Goal: Task Accomplishment & Management: Manage account settings

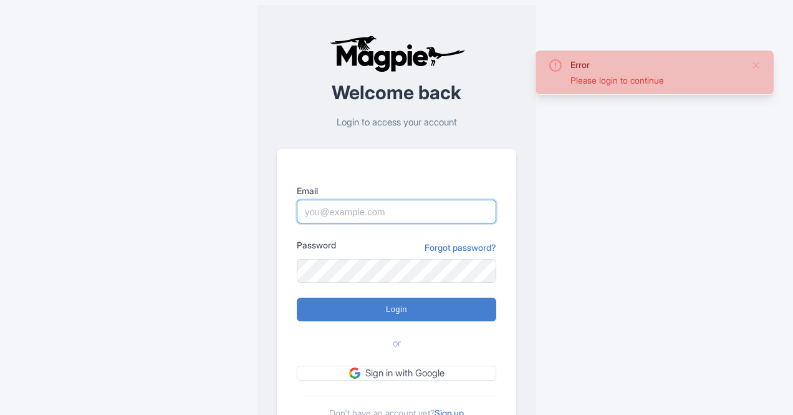
type input "info@thethaipass.com"
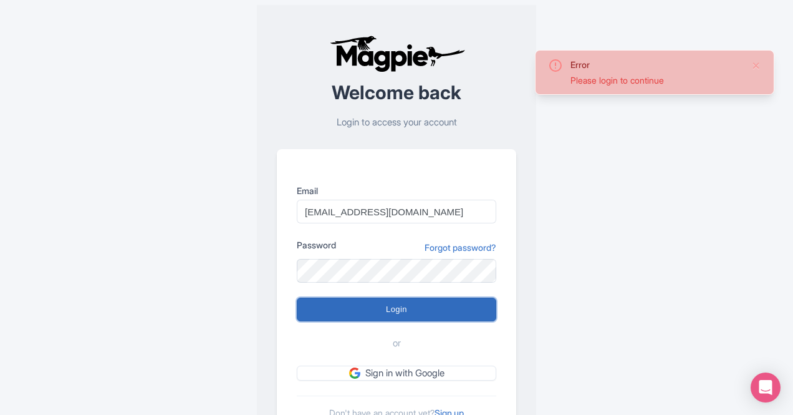
drag, startPoint x: 0, startPoint y: 0, endPoint x: 372, endPoint y: 311, distance: 484.8
click at [372, 311] on input "Login" at bounding box center [397, 309] width 200 height 24
type input "Logging in..."
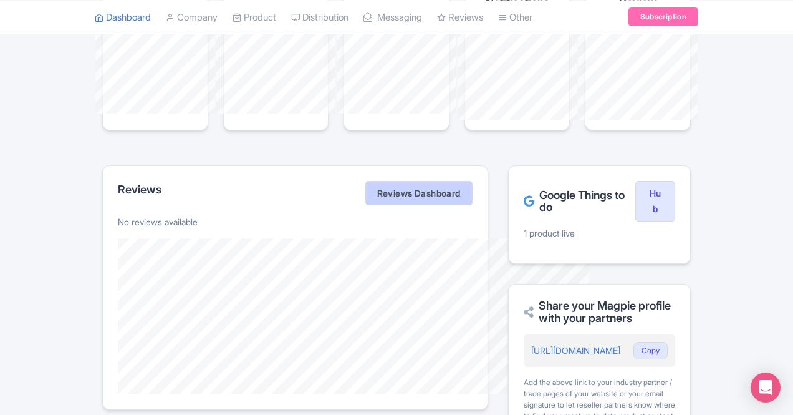
scroll to position [133, 0]
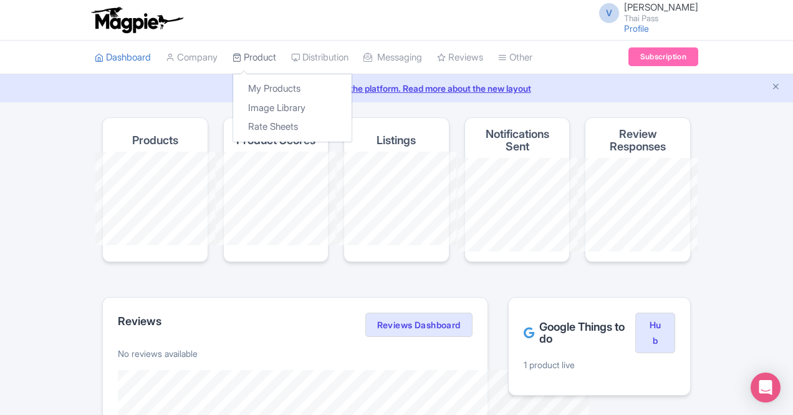
click at [233, 62] on link "Product" at bounding box center [255, 58] width 44 height 34
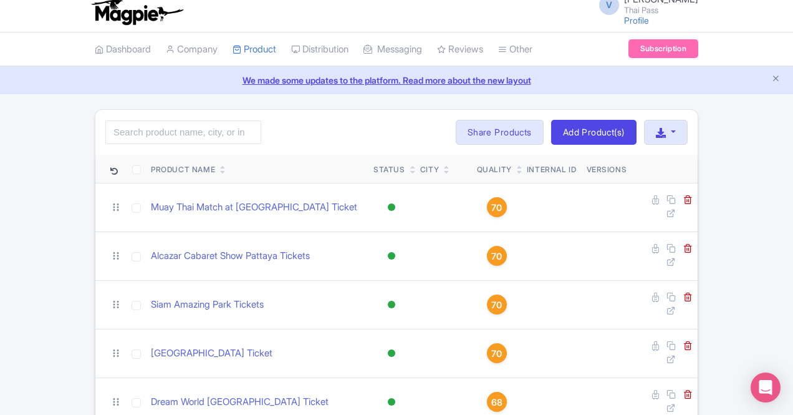
scroll to position [7, 0]
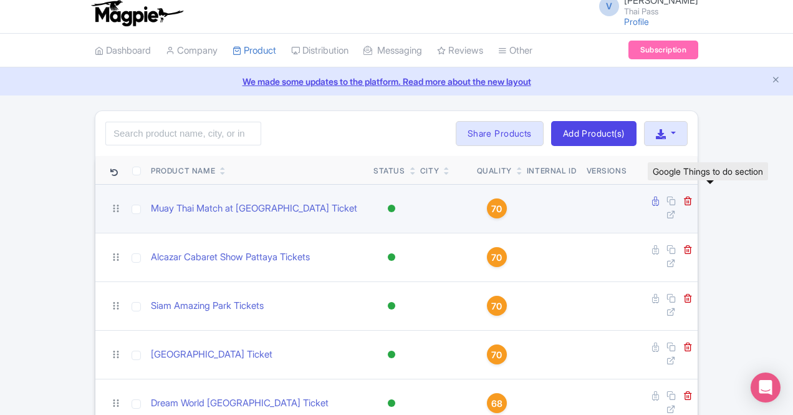
click at [659, 204] on icon at bounding box center [655, 200] width 7 height 9
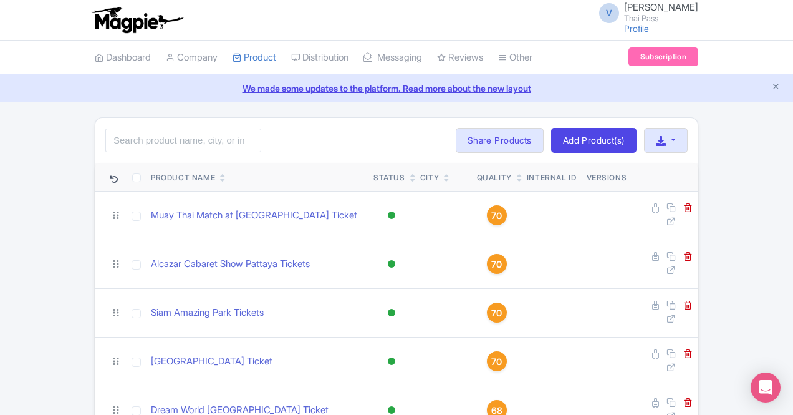
scroll to position [7, 0]
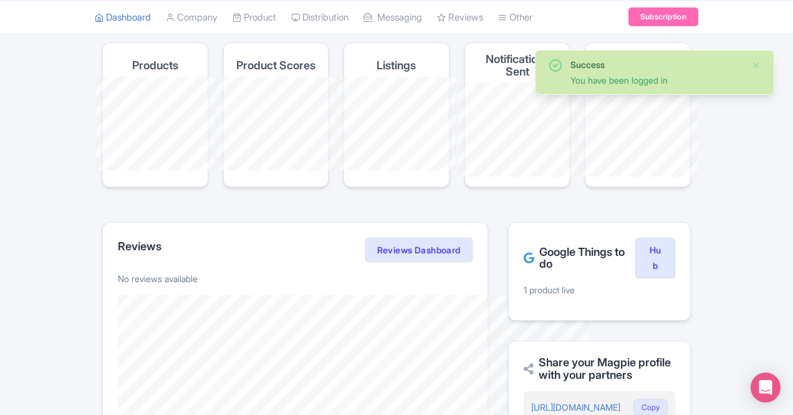
scroll to position [75, 0]
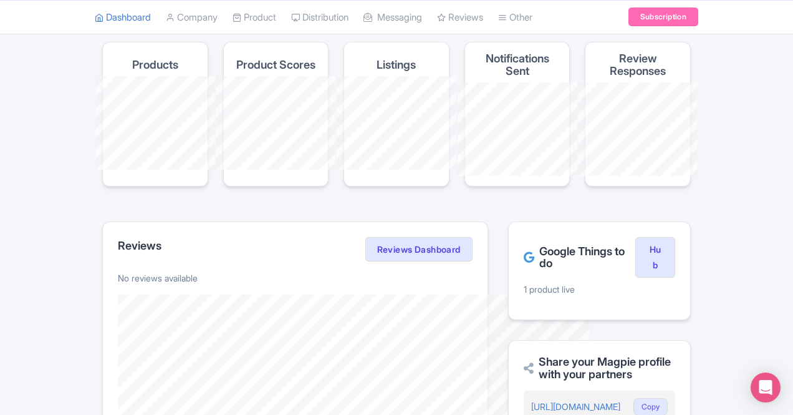
click at [632, 245] on h2 "Google Things to do" at bounding box center [580, 257] width 112 height 25
click at [675, 237] on link "Hub" at bounding box center [656, 257] width 40 height 41
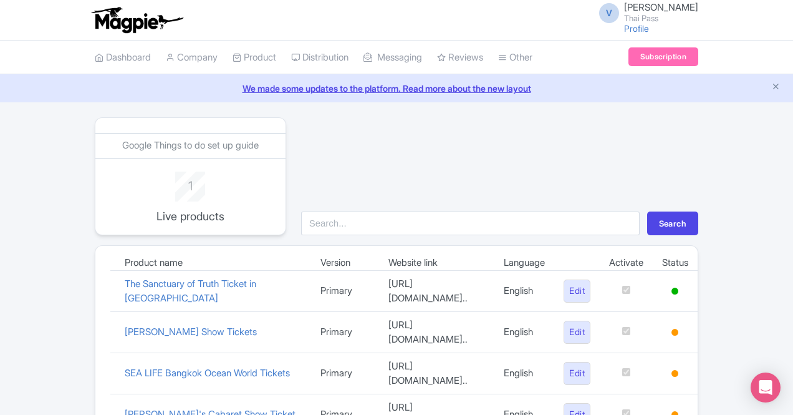
click at [594, 27] on div "V [PERSON_NAME] Thai Pass Profile Users Settings Sign out" at bounding box center [397, 19] width 604 height 35
